Goal: Transaction & Acquisition: Obtain resource

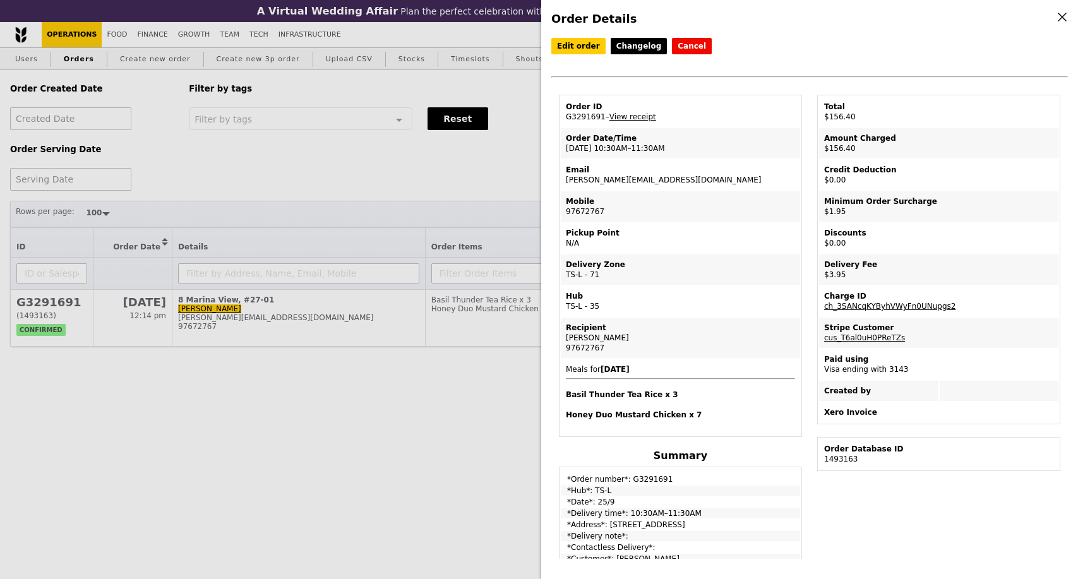
select select "100"
drag, startPoint x: 600, startPoint y: 122, endPoint x: 607, endPoint y: 223, distance: 101.3
click at [566, 120] on td "Order ID G3291691 – View receipt" at bounding box center [680, 112] width 239 height 30
copy td "G3291691"
click at [437, 395] on div "Order Details Edit order Changelog Cancel Order ID G3291691 – View receipt Orde…" at bounding box center [539, 289] width 1078 height 579
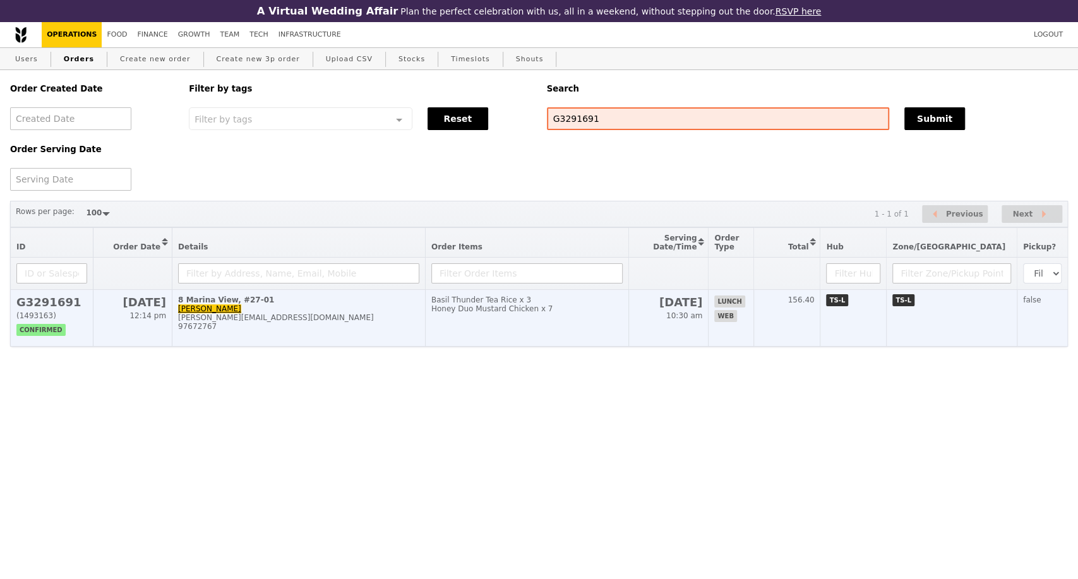
click at [418, 331] on div "97672767" at bounding box center [298, 326] width 241 height 9
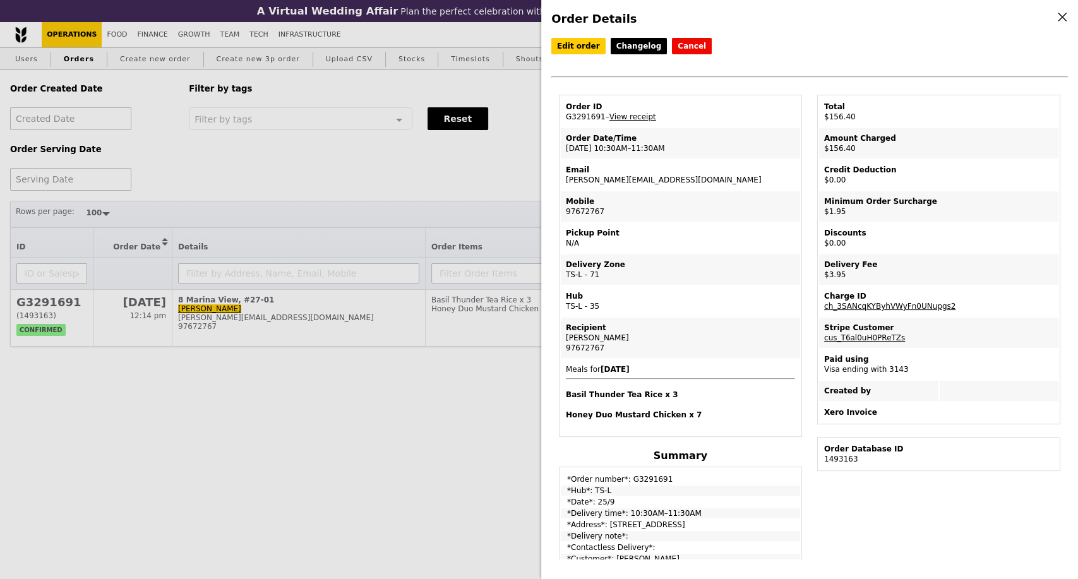
click at [576, 123] on td "Order ID G3291691 – View receipt" at bounding box center [680, 112] width 239 height 30
copy td "G3291691"
drag, startPoint x: 579, startPoint y: 153, endPoint x: 561, endPoint y: 153, distance: 18.3
click at [561, 153] on td "Order Date/Time [DATE] 10:30AM–11:30AM" at bounding box center [680, 143] width 239 height 30
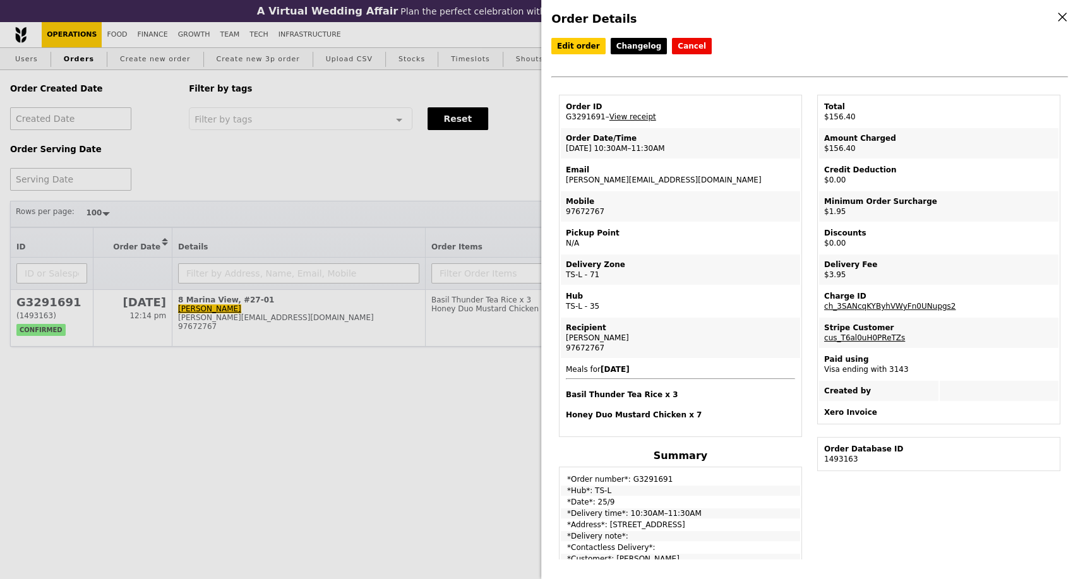
copy td "25/9"
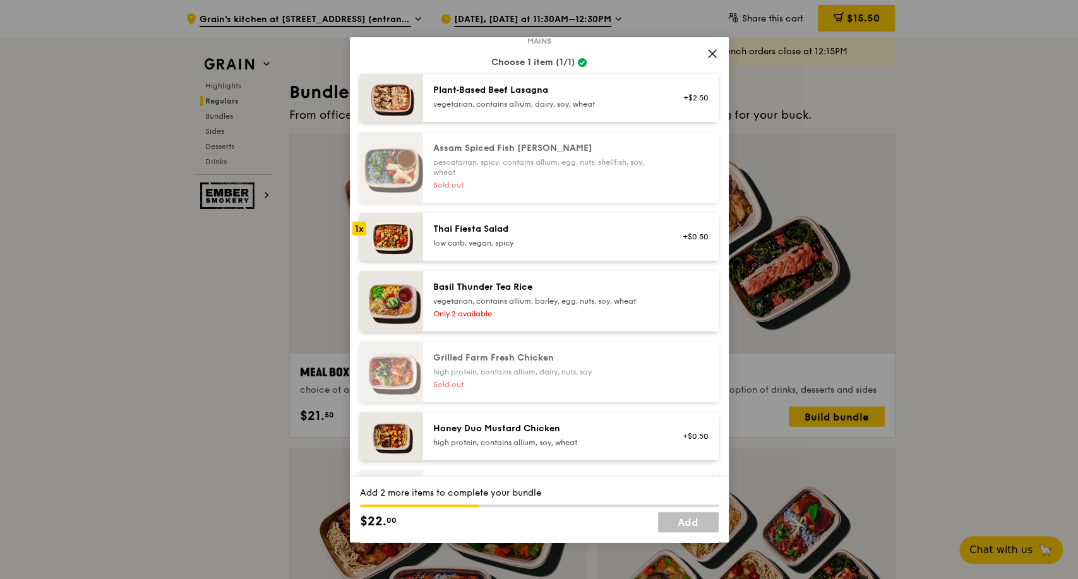
scroll to position [70, 0]
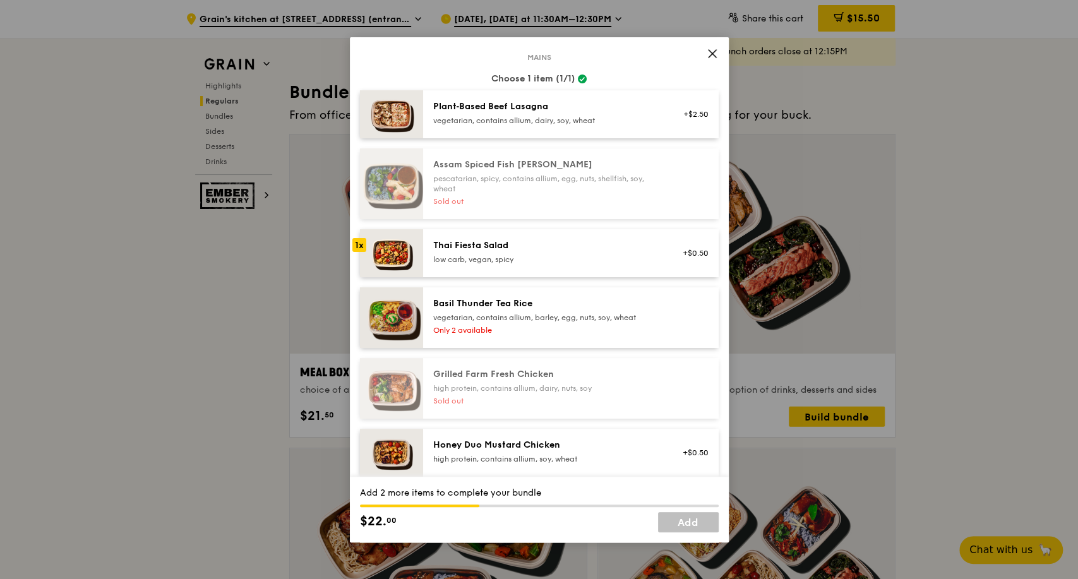
click at [712, 54] on icon at bounding box center [712, 54] width 8 height 8
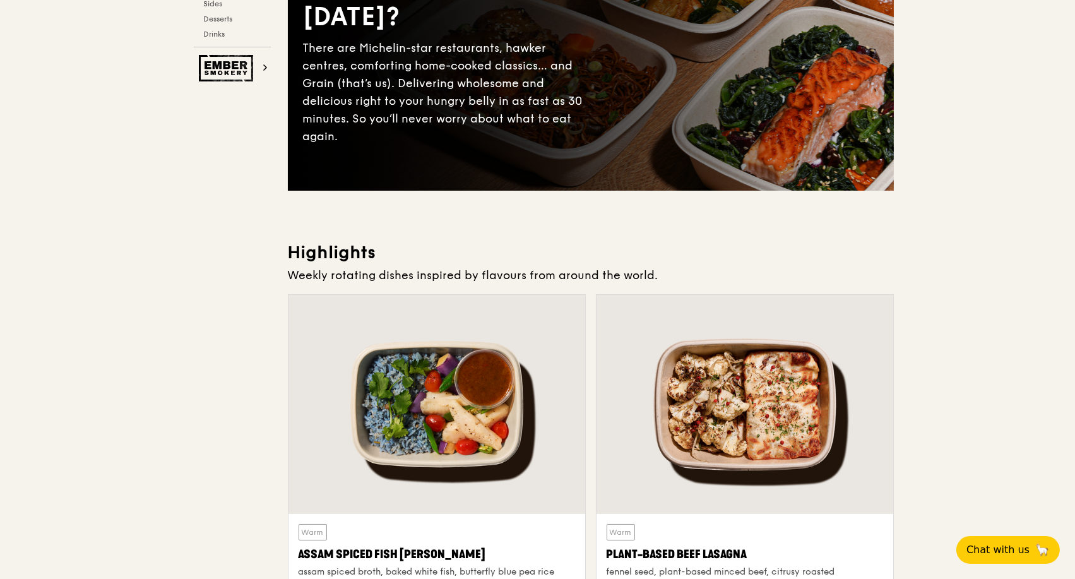
scroll to position [0, 0]
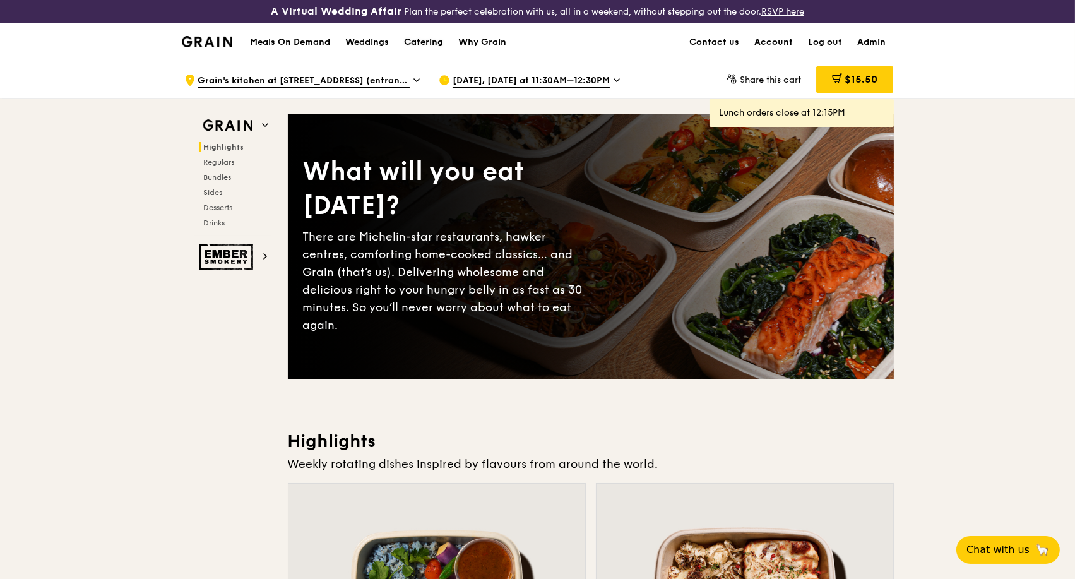
click at [435, 44] on div "Catering" at bounding box center [423, 42] width 39 height 38
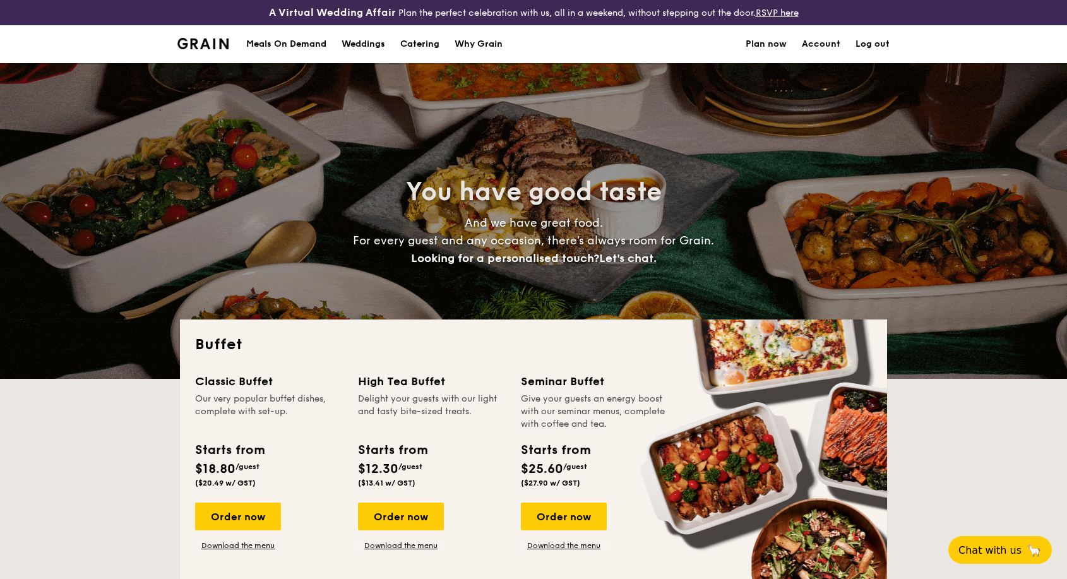
select select
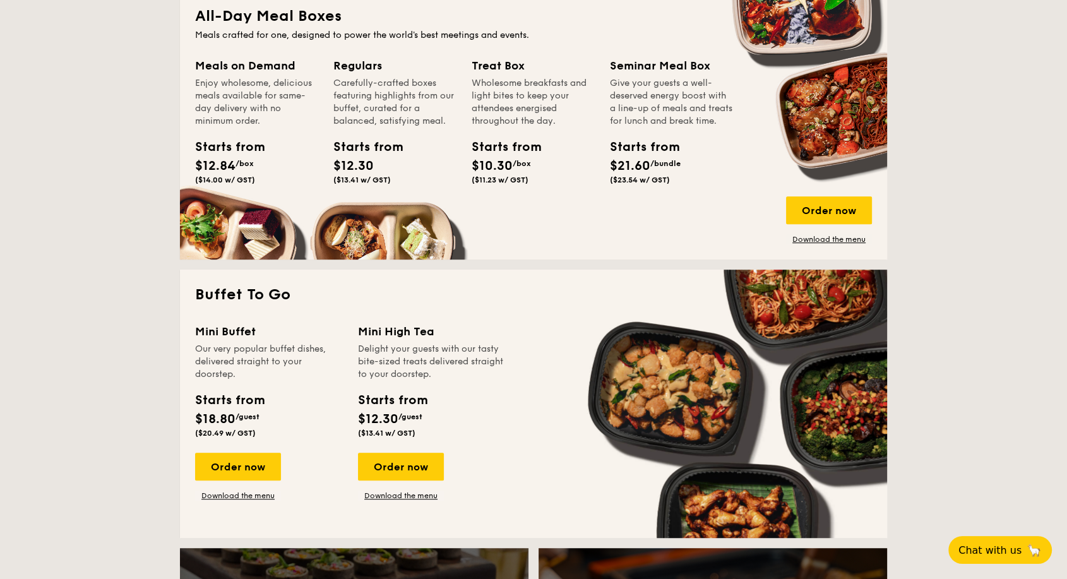
scroll to position [631, 0]
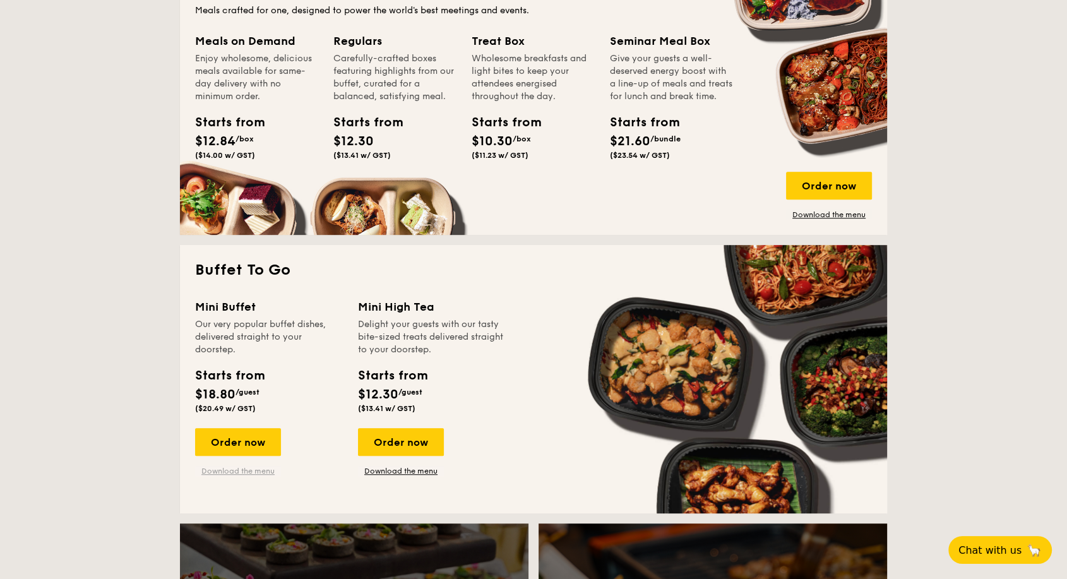
click at [260, 474] on link "Download the menu" at bounding box center [238, 471] width 86 height 10
